Goal: Find contact information: Find contact information

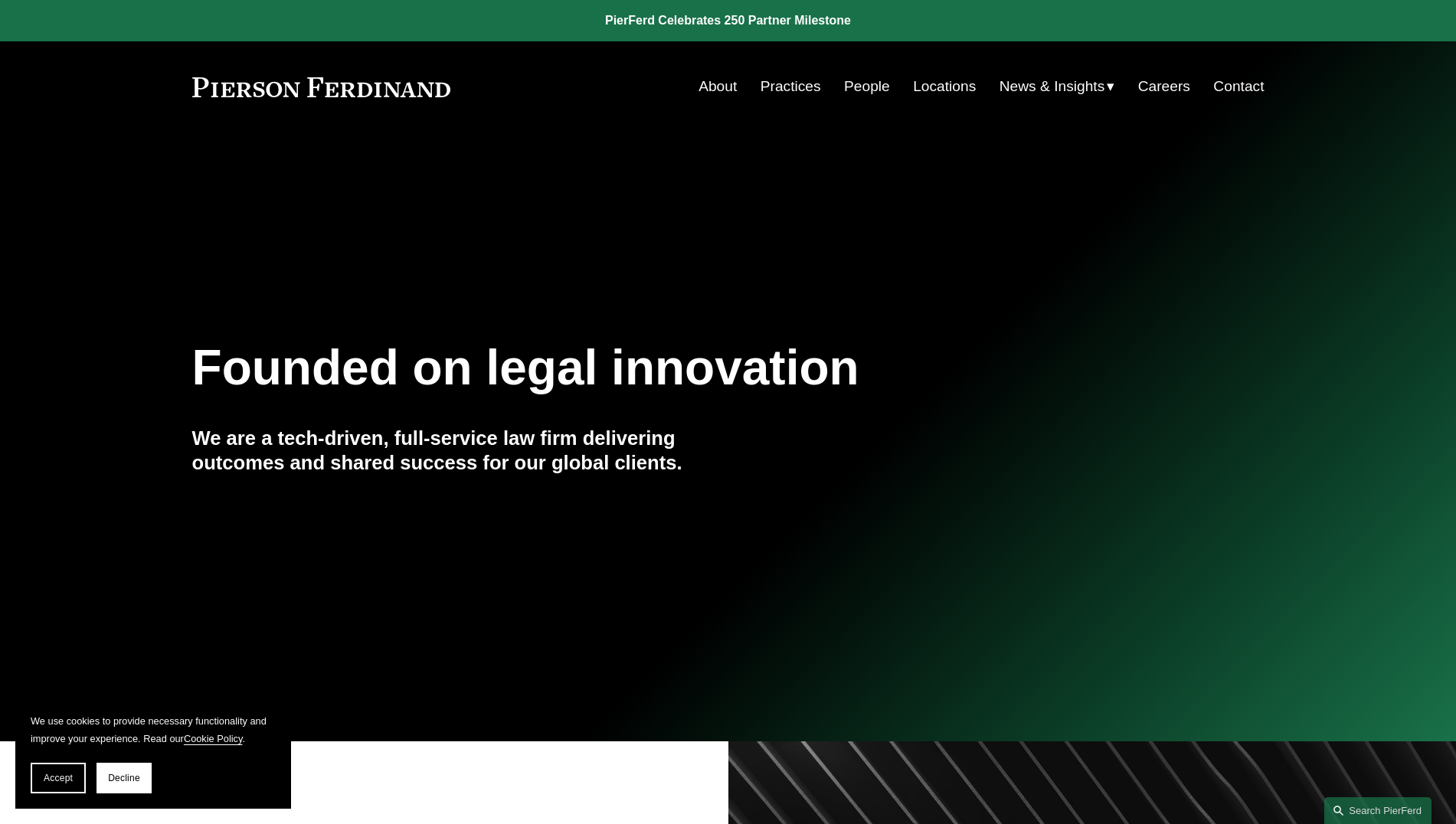
click at [1238, 89] on link "Contact" at bounding box center [1238, 86] width 50 height 29
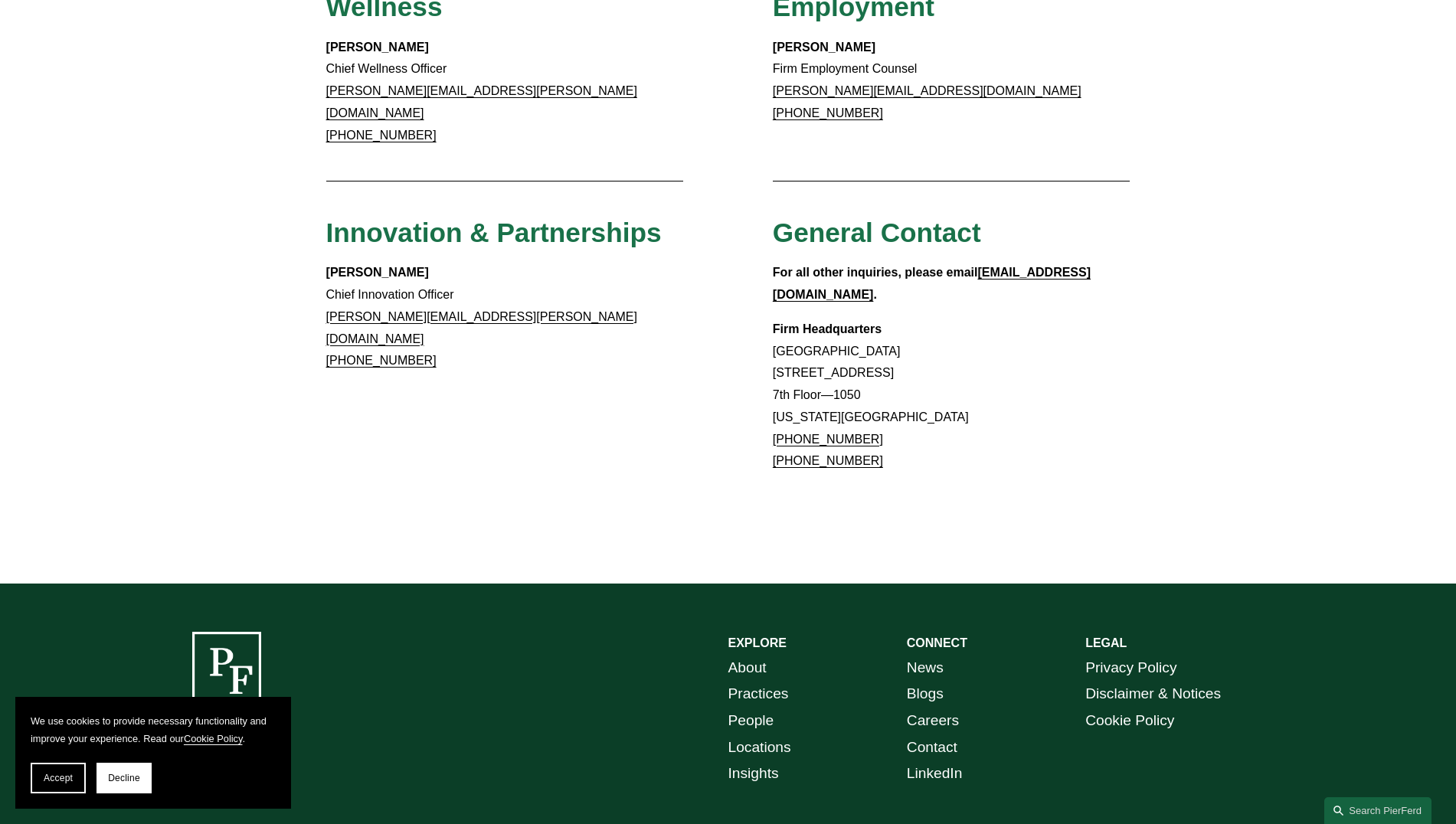
scroll to position [1228, 0]
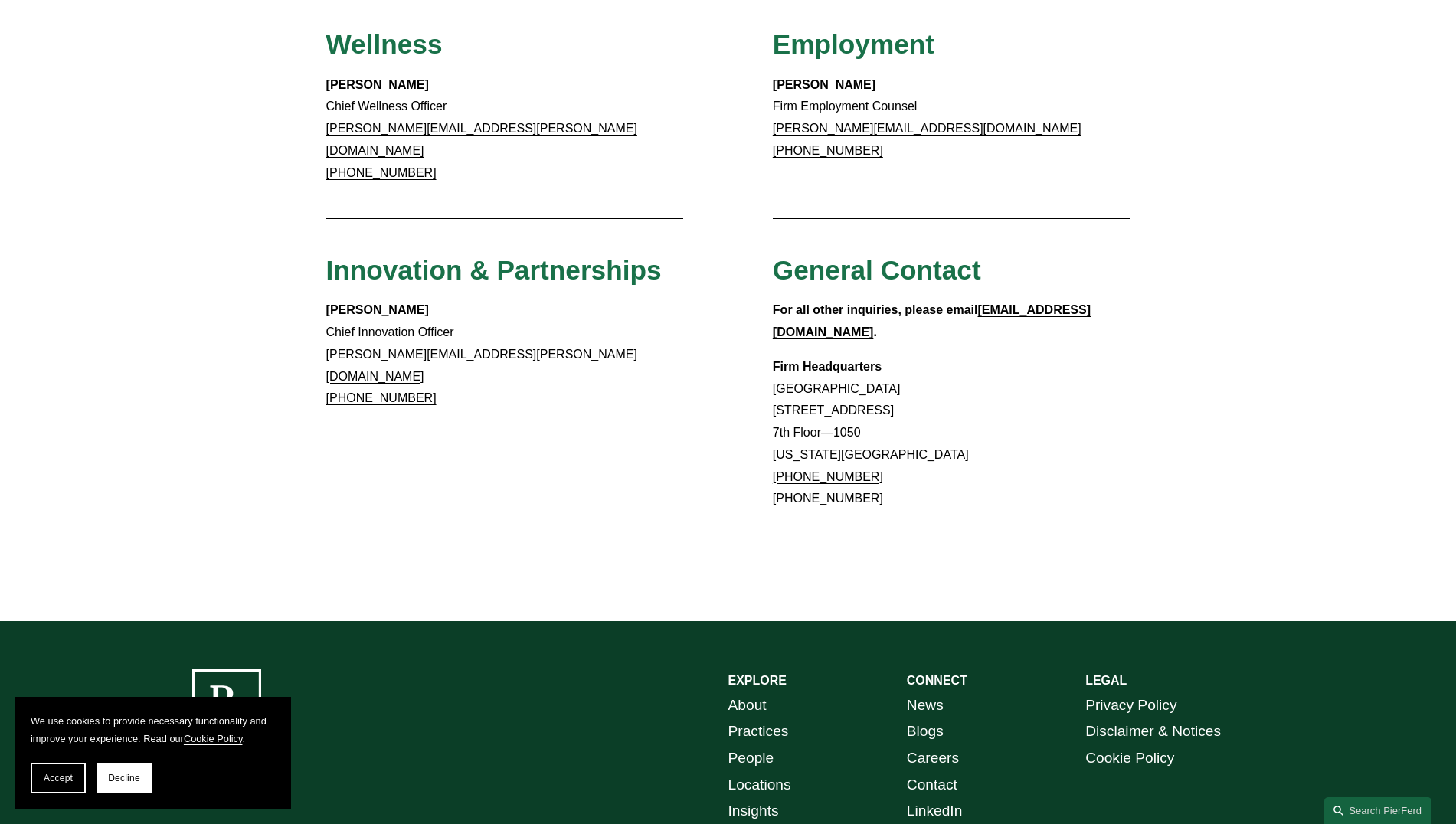
drag, startPoint x: 774, startPoint y: 338, endPoint x: 939, endPoint y: 337, distance: 165.0
click at [939, 356] on p "Firm Headquarters [GEOGRAPHIC_DATA] [STREET_ADDRESS][US_STATE] [PHONE_NUMBER] […" at bounding box center [951, 433] width 358 height 154
copy p "1270 Avenue of the Americas"
drag, startPoint x: 773, startPoint y: 380, endPoint x: 824, endPoint y: 379, distance: 51.0
click at [824, 379] on p "Firm Headquarters Rockefeller Center 1270 Avenue of the Americas 7th Floor—1050…" at bounding box center [951, 433] width 358 height 154
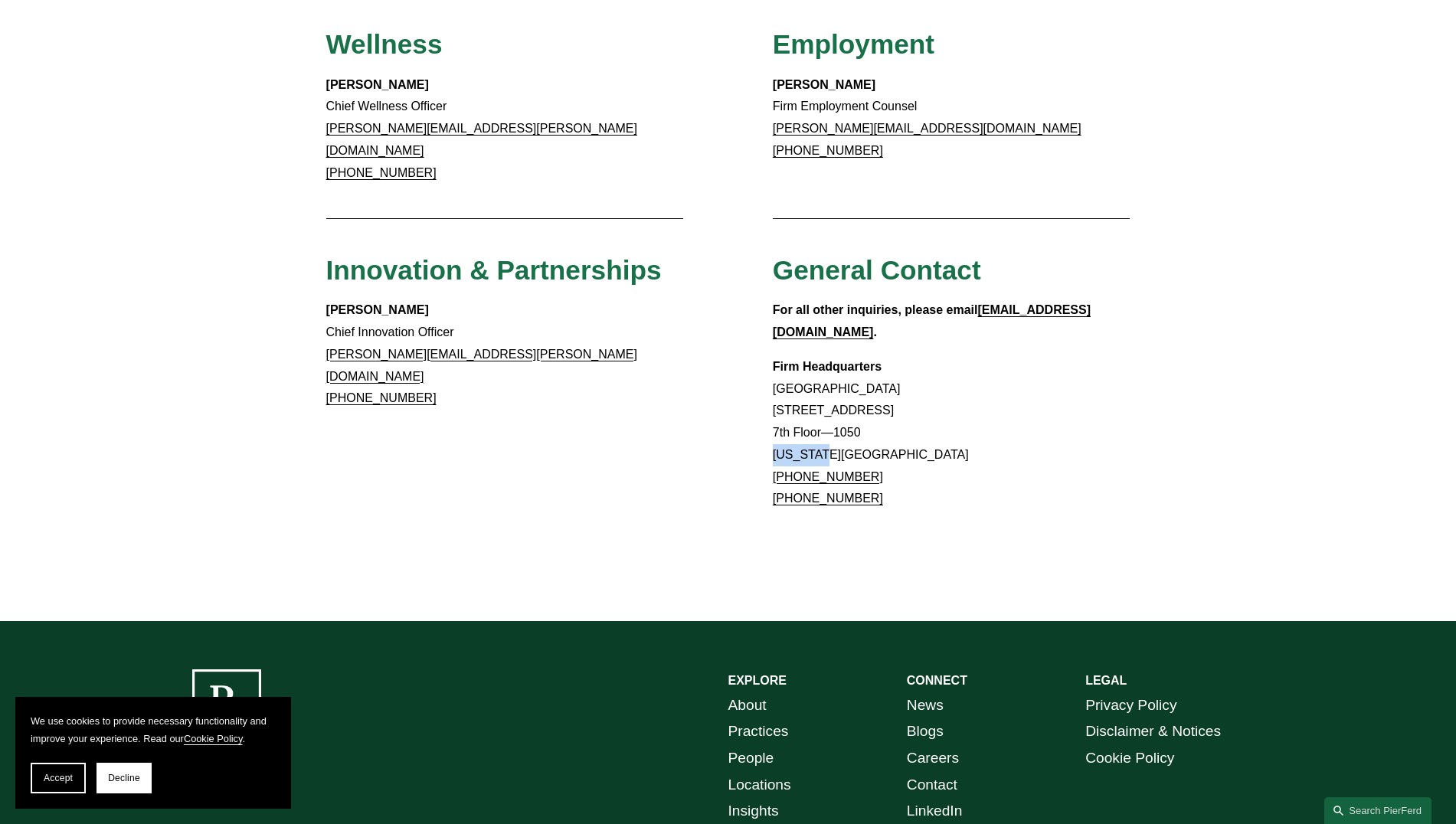
copy p "New York"
